Goal: Entertainment & Leisure: Consume media (video, audio)

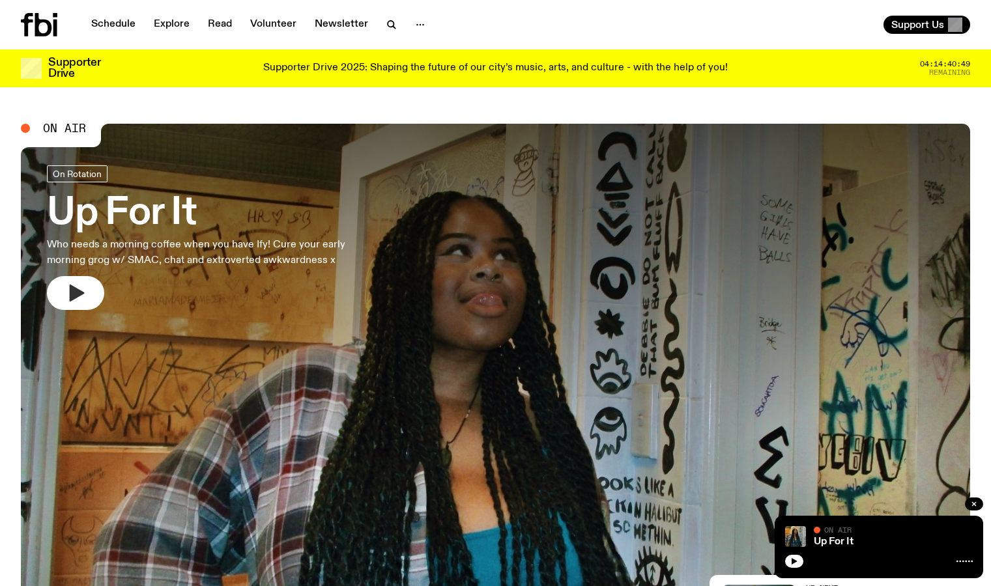
click at [79, 294] on icon "button" at bounding box center [77, 293] width 15 height 17
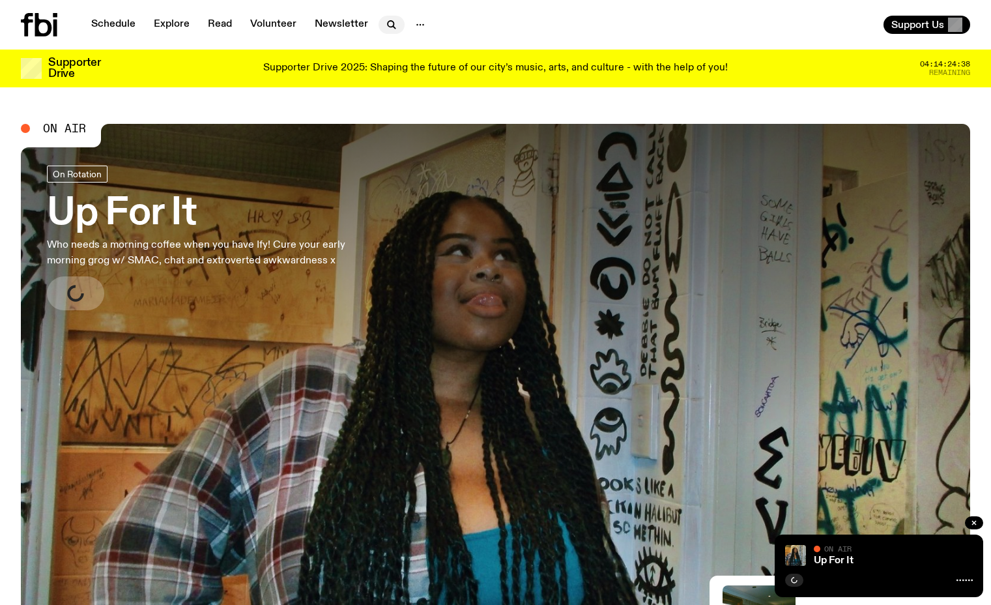
click at [387, 30] on icon "button" at bounding box center [392, 25] width 16 height 16
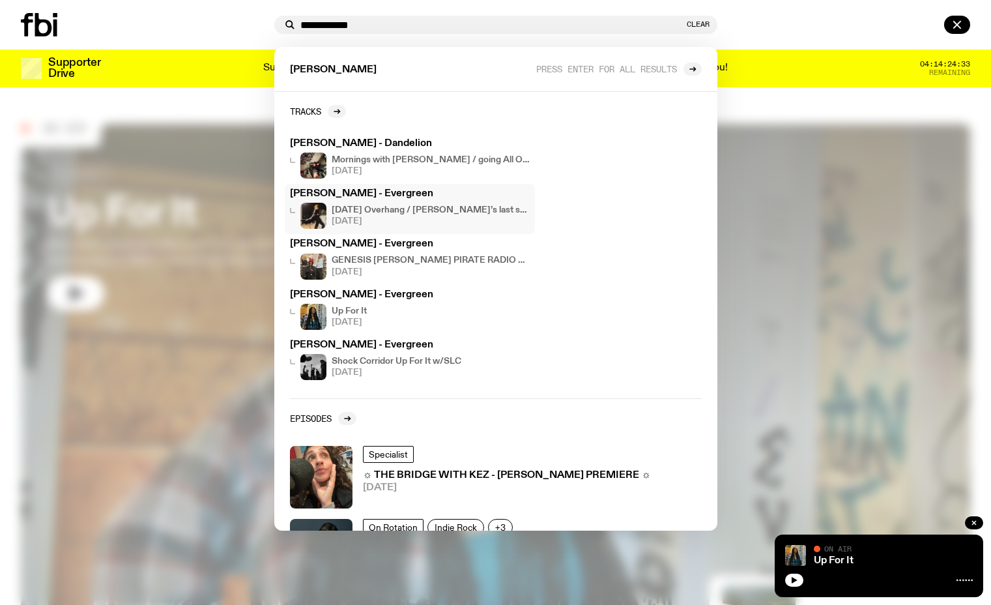
type input "**********"
click at [420, 201] on div "Sarah Levins - Evergreen Sunday Overhang / charlie’s last show !!!!!! 21.09.25" at bounding box center [410, 209] width 240 height 40
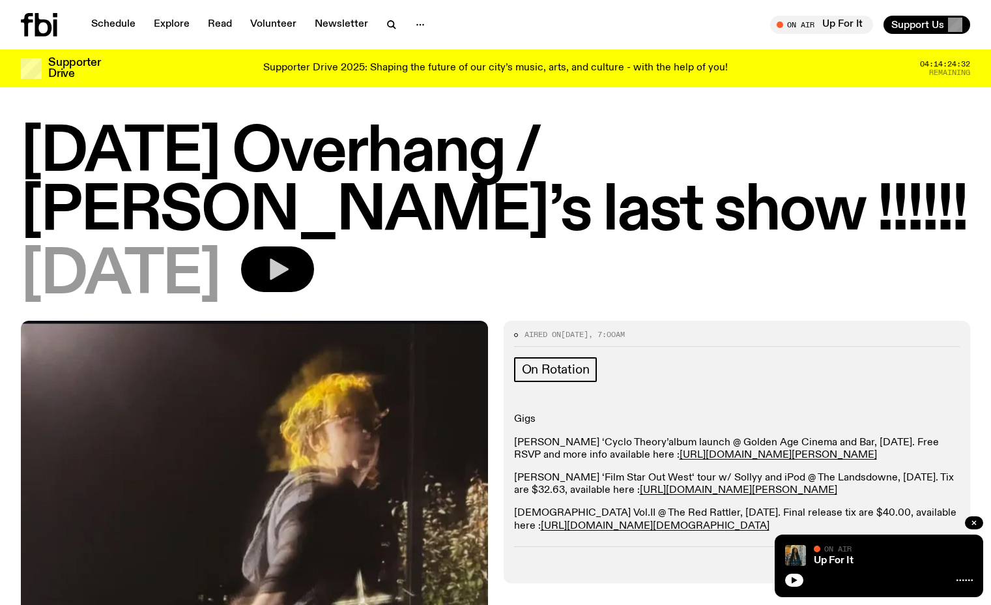
click at [291, 259] on icon "button" at bounding box center [277, 269] width 26 height 26
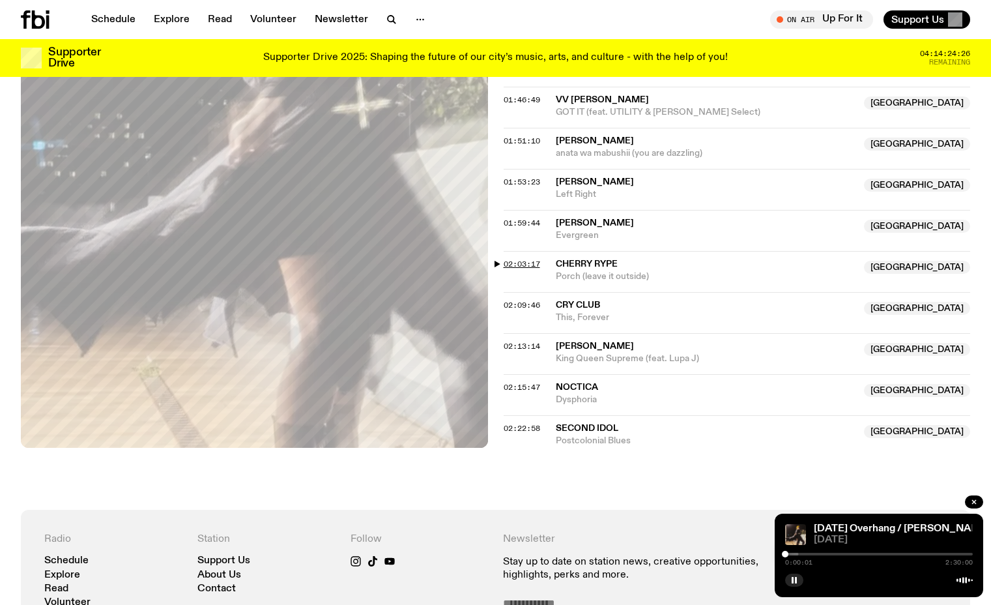
scroll to position [1375, 0]
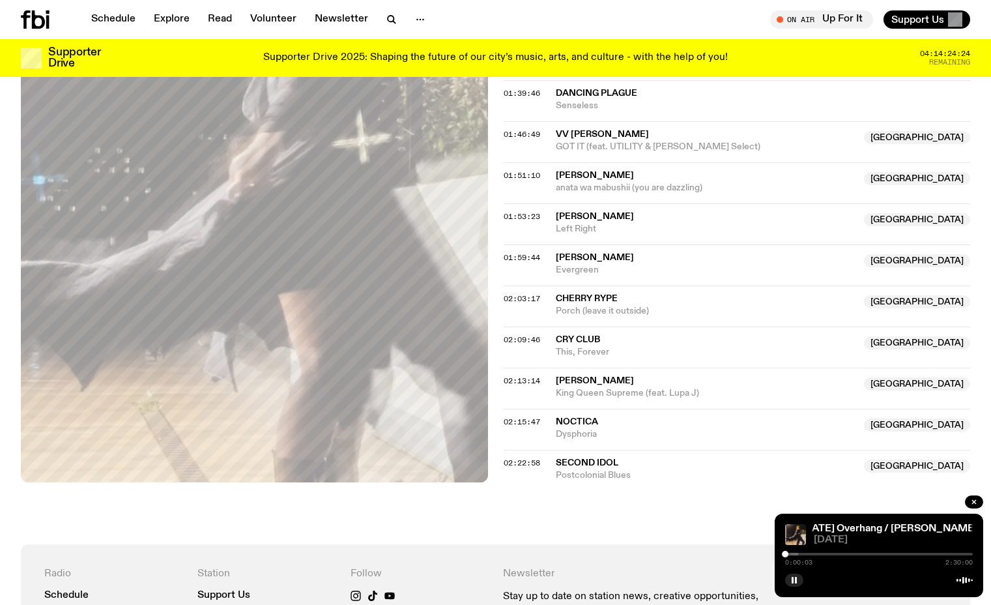
click at [919, 553] on div at bounding box center [879, 553] width 188 height 3
click at [932, 553] on div at bounding box center [879, 553] width 188 height 3
click at [935, 553] on div at bounding box center [935, 553] width 7 height 7
click at [932, 554] on div at bounding box center [932, 553] width 7 height 7
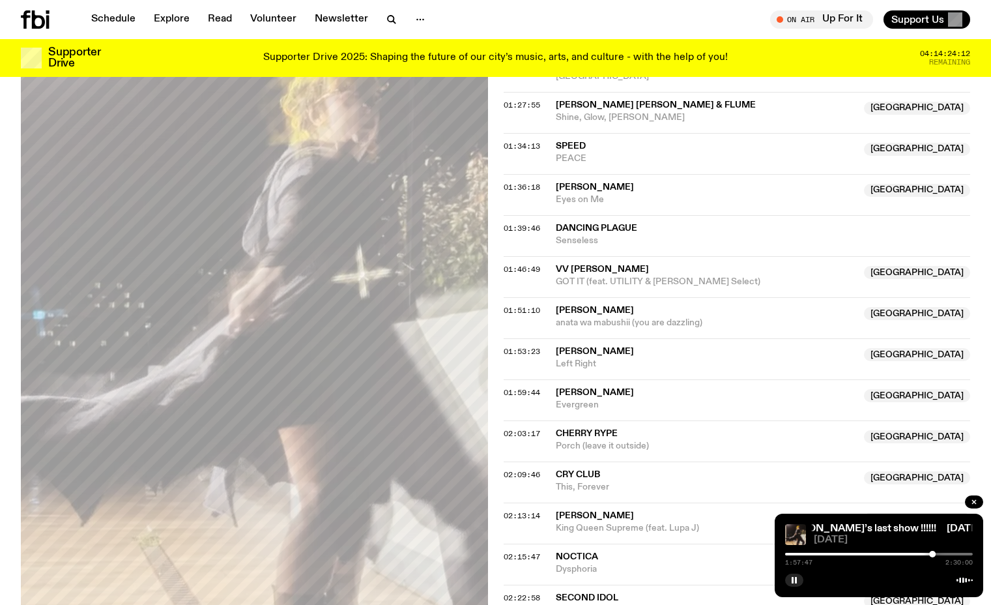
scroll to position [1240, 0]
click at [393, 14] on icon "button" at bounding box center [392, 20] width 16 height 16
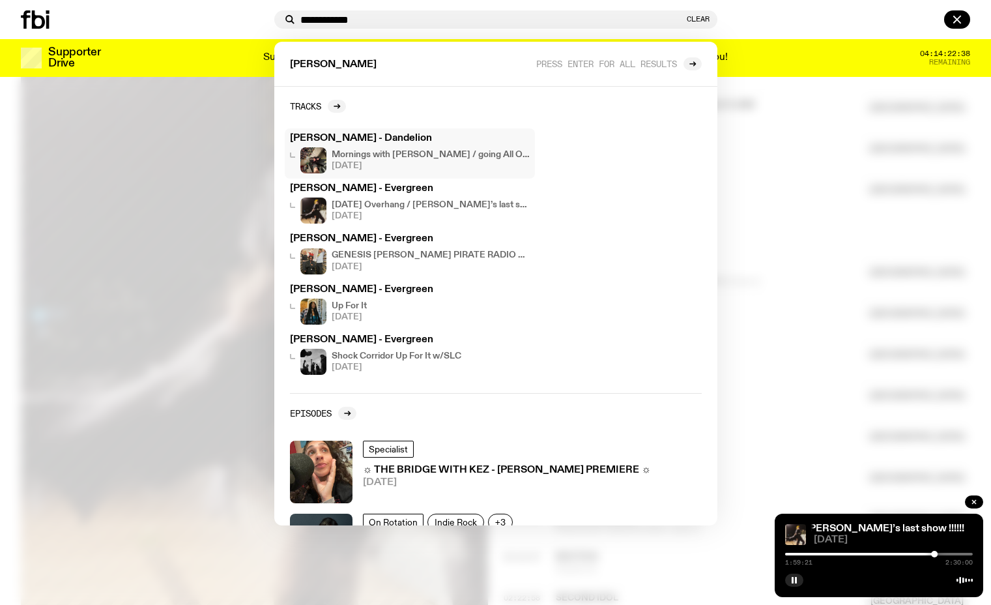
type input "**********"
click at [367, 134] on h3 "Sarah Levins - Dandelion" at bounding box center [410, 139] width 240 height 10
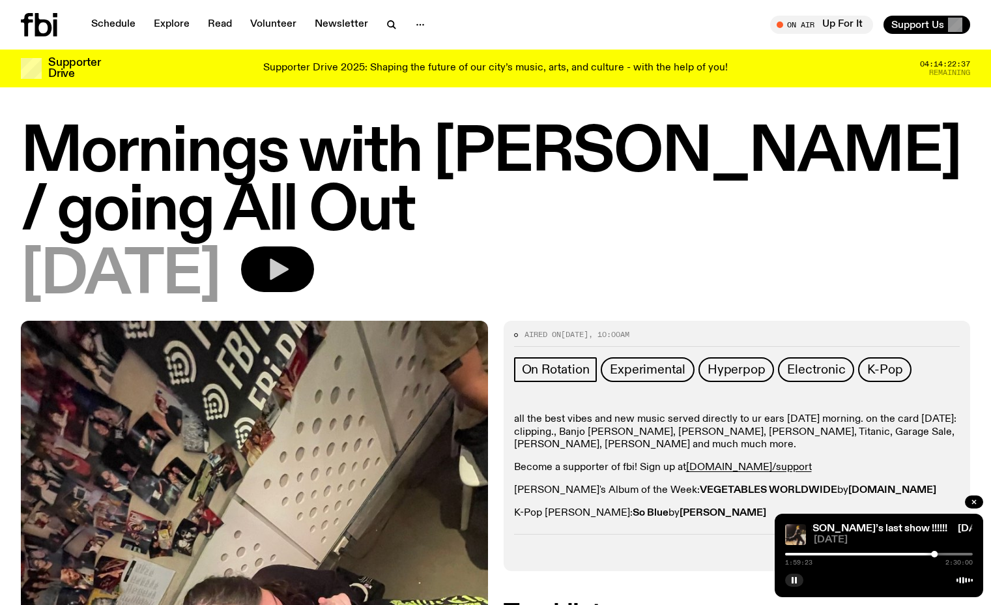
click at [291, 264] on icon "button" at bounding box center [277, 269] width 26 height 26
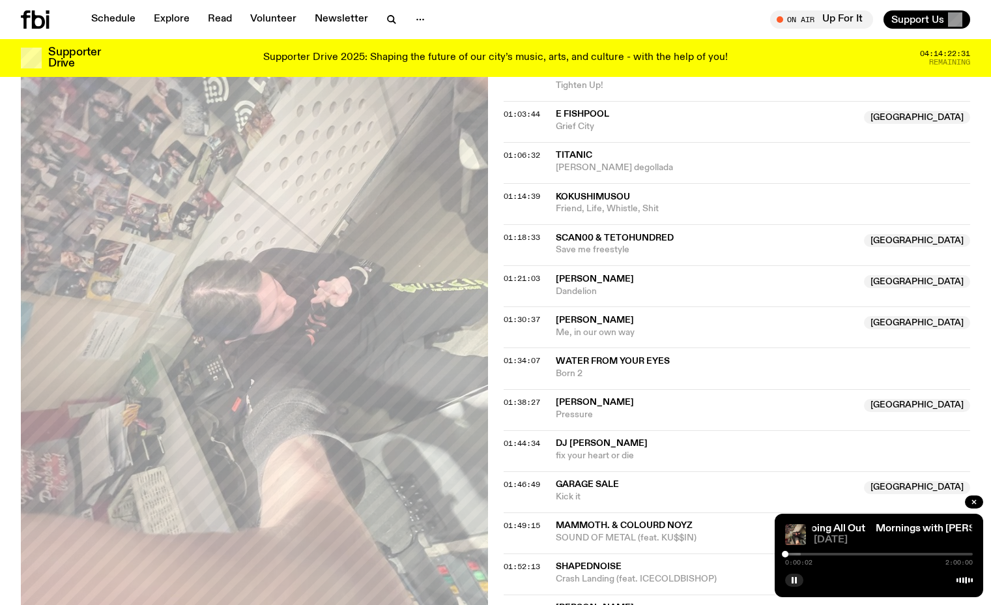
scroll to position [1014, 0]
click at [861, 554] on div at bounding box center [879, 553] width 188 height 3
click at [876, 554] on div at bounding box center [879, 553] width 188 height 3
click at [884, 554] on div at bounding box center [879, 553] width 188 height 3
click at [891, 553] on div at bounding box center [803, 553] width 188 height 3
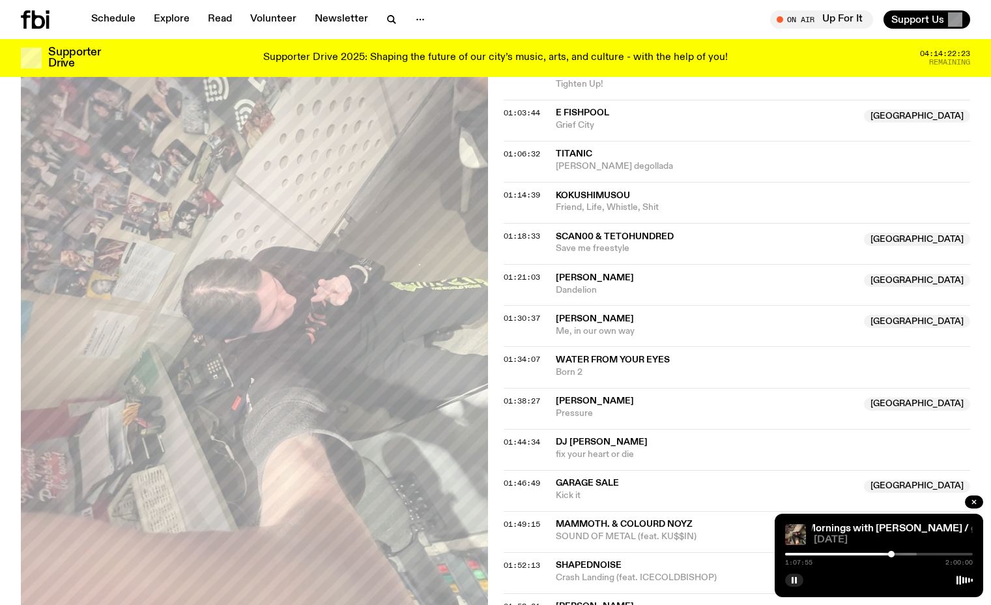
click at [899, 553] on div at bounding box center [823, 553] width 188 height 3
click at [904, 553] on div at bounding box center [833, 553] width 188 height 3
click at [909, 555] on div "1:15:51 2:00:00" at bounding box center [879, 558] width 188 height 16
click at [907, 554] on div at bounding box center [850, 553] width 188 height 3
click at [912, 553] on div at bounding box center [862, 553] width 188 height 3
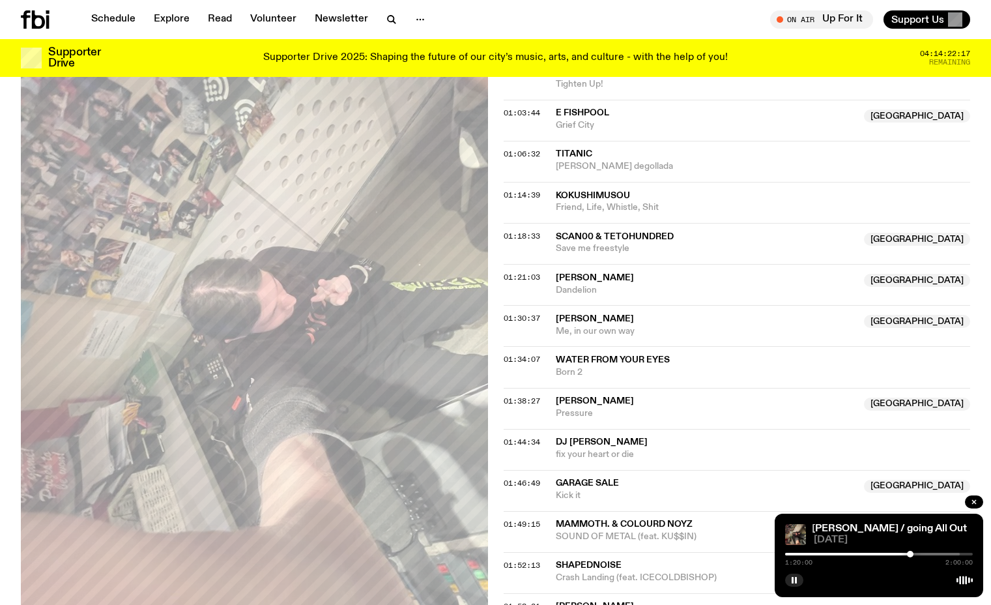
click at [910, 553] on div at bounding box center [910, 553] width 7 height 7
click at [912, 553] on div at bounding box center [910, 553] width 7 height 7
click at [915, 553] on div at bounding box center [912, 553] width 7 height 7
click at [918, 554] on div at bounding box center [918, 553] width 7 height 7
click at [920, 554] on div at bounding box center [918, 553] width 7 height 7
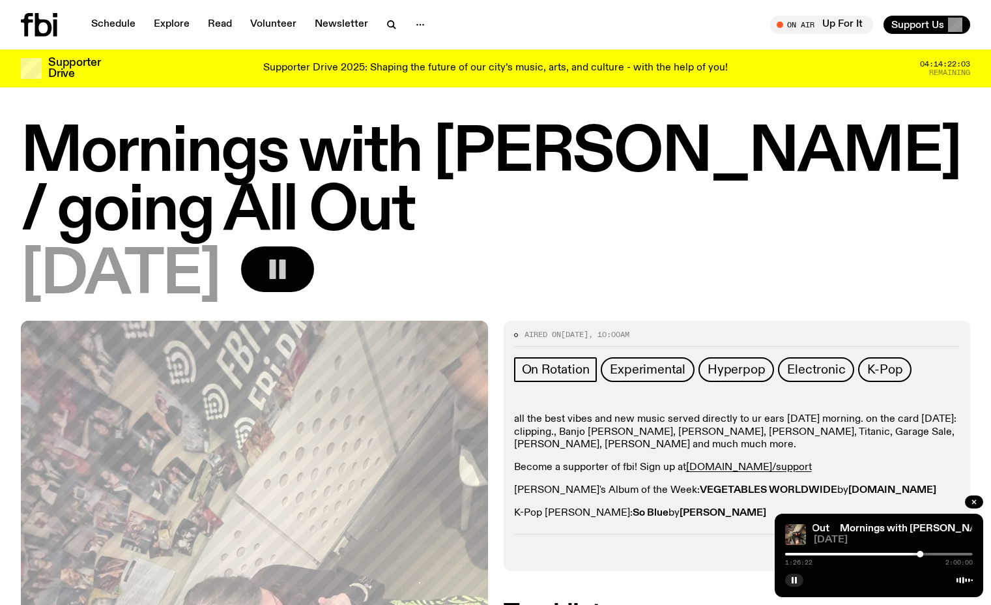
scroll to position [0, 0]
